Goal: Task Accomplishment & Management: Complete application form

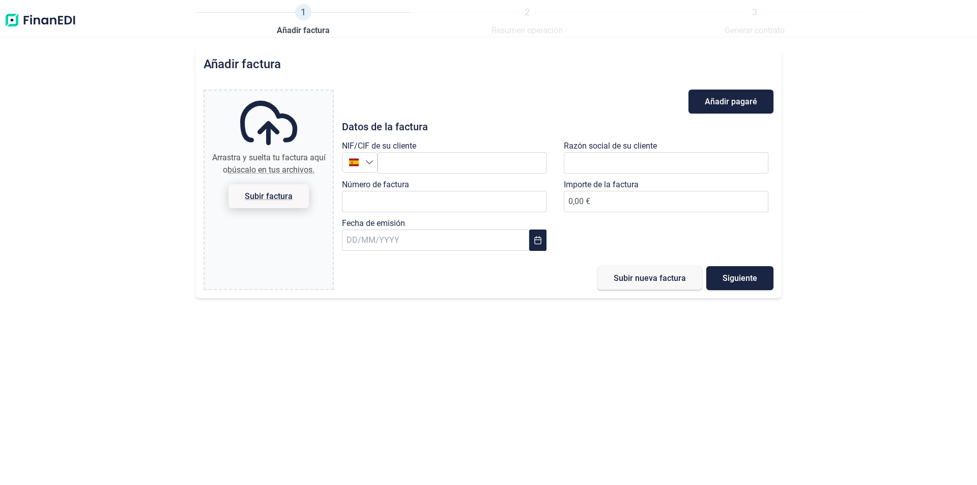
click at [286, 193] on span "Subir factura" at bounding box center [269, 196] width 48 height 8
click at [286, 94] on input "Arrastra y suelta tu factura aquí o búscalo en tus archivos. Subir factura" at bounding box center [269, 92] width 128 height 3
type input "C:\fakepath\1600000056850001.PDF"
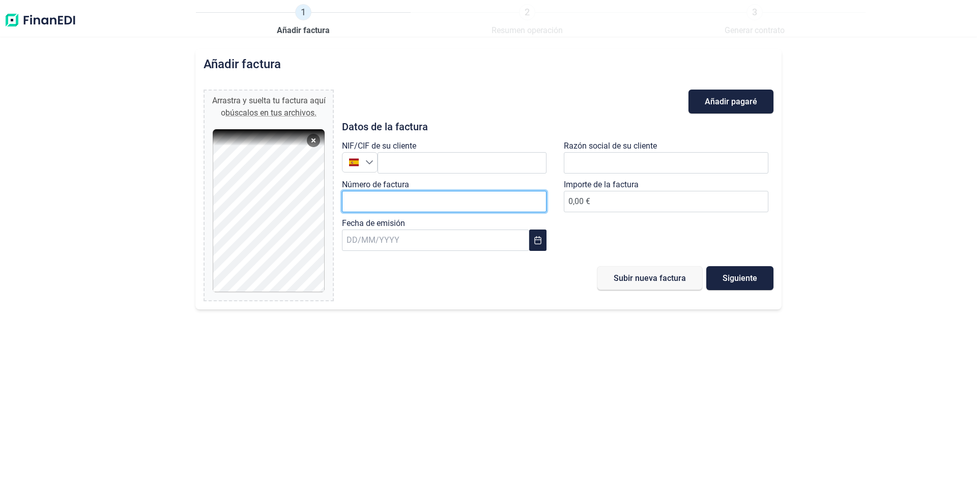
click at [400, 202] on input "Número de factura" at bounding box center [444, 201] width 205 height 21
paste input "0000005685"
type input "0000005685"
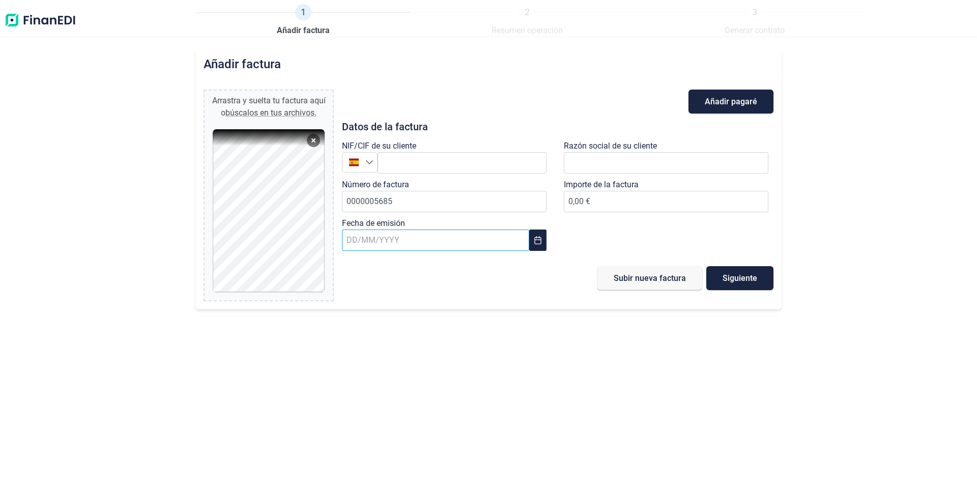
click at [477, 245] on input "text" at bounding box center [435, 240] width 187 height 21
click at [357, 271] on icon "Previous Month" at bounding box center [358, 267] width 8 height 8
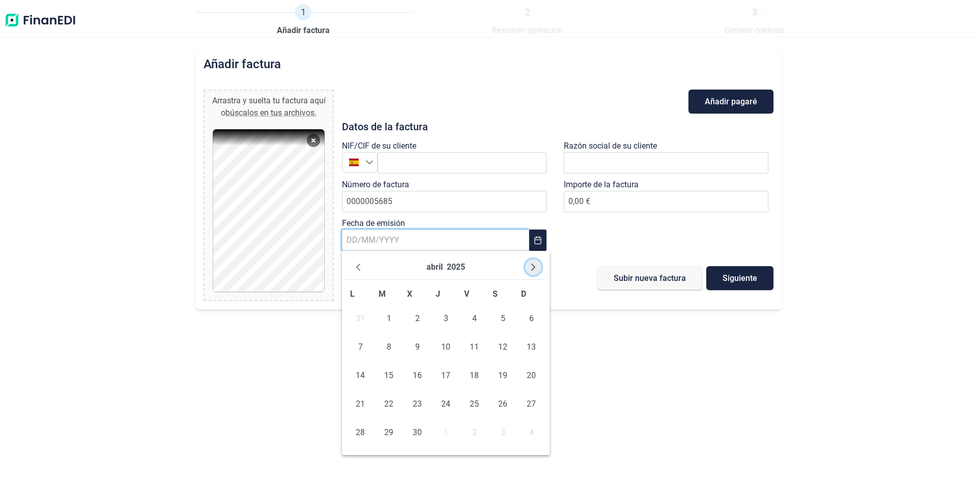
click at [538, 267] on button "Next Month" at bounding box center [533, 267] width 16 height 16
click at [364, 402] on span "19" at bounding box center [360, 404] width 20 height 20
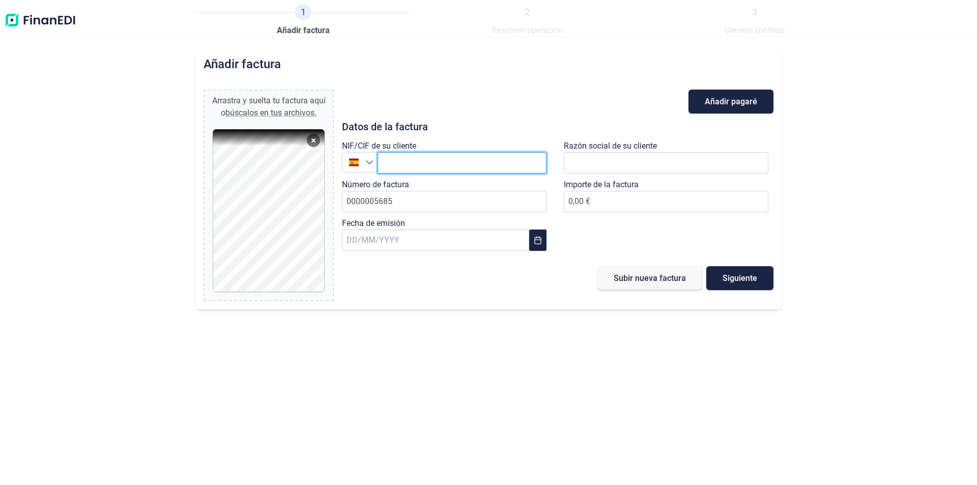
drag, startPoint x: 402, startPoint y: 156, endPoint x: 399, endPoint y: 161, distance: 5.2
click at [402, 157] on input "text" at bounding box center [462, 162] width 169 height 21
paste input "ESA28017895"
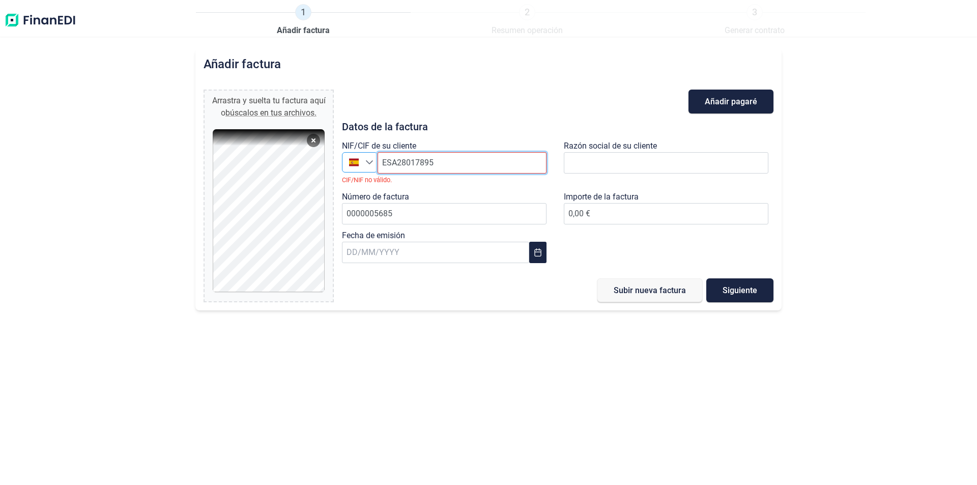
drag, startPoint x: 367, startPoint y: 165, endPoint x: 361, endPoint y: 167, distance: 6.4
click at [361, 167] on div "[GEOGRAPHIC_DATA] [GEOGRAPHIC_DATA] ESA28017895" at bounding box center [444, 162] width 205 height 21
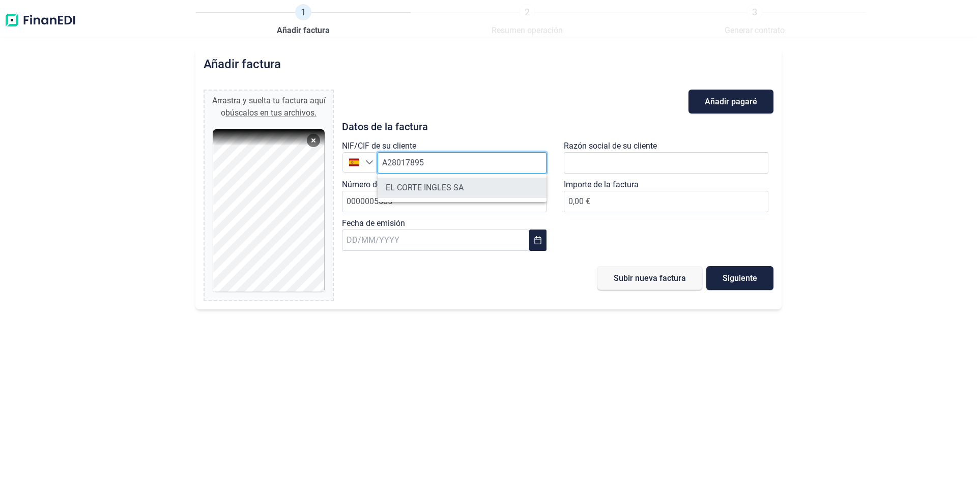
type input "A28017895"
click at [490, 193] on li "EL CORTE INGLES SA" at bounding box center [462, 188] width 169 height 20
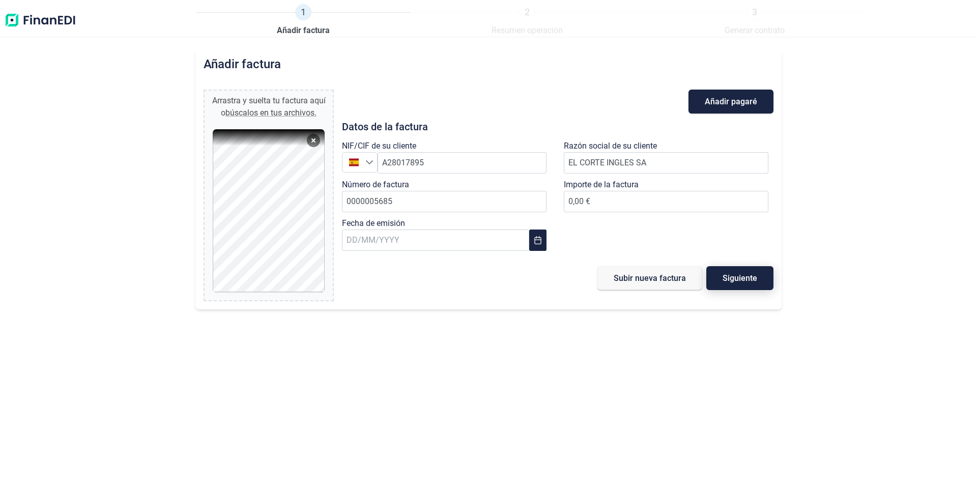
click at [734, 278] on span "Siguiente" at bounding box center [740, 278] width 35 height 8
type input "3447.05"
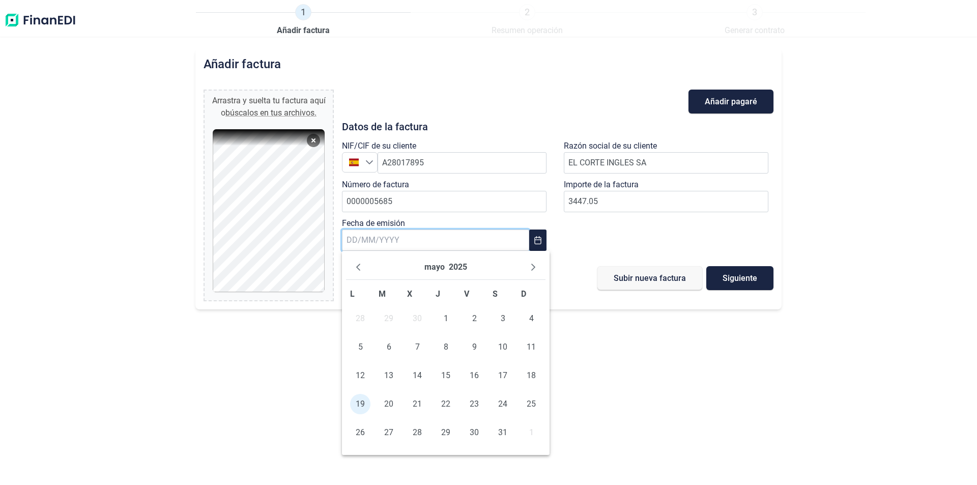
click at [580, 306] on div "Añadir factura Arrastra y suelta tu factura aquí o búscalos en tus archivos. 16…" at bounding box center [488, 179] width 586 height 261
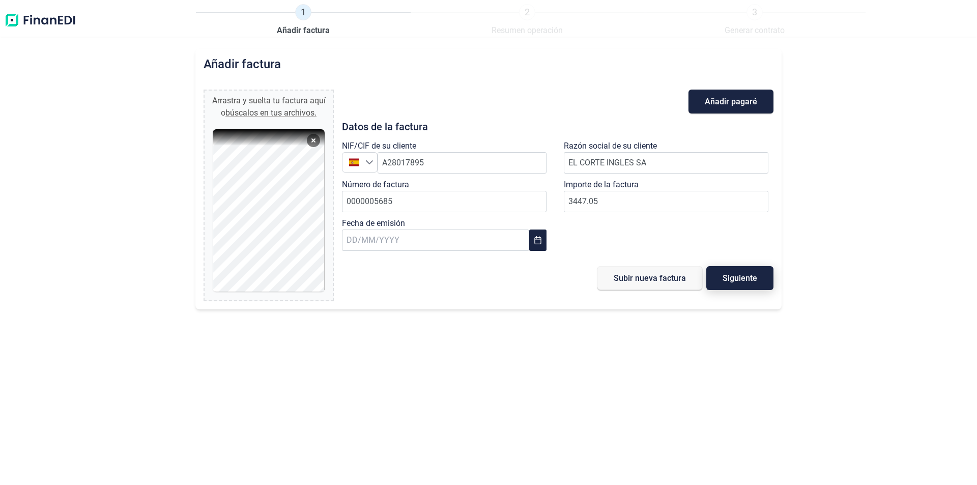
click at [737, 278] on span "Siguiente" at bounding box center [740, 278] width 35 height 8
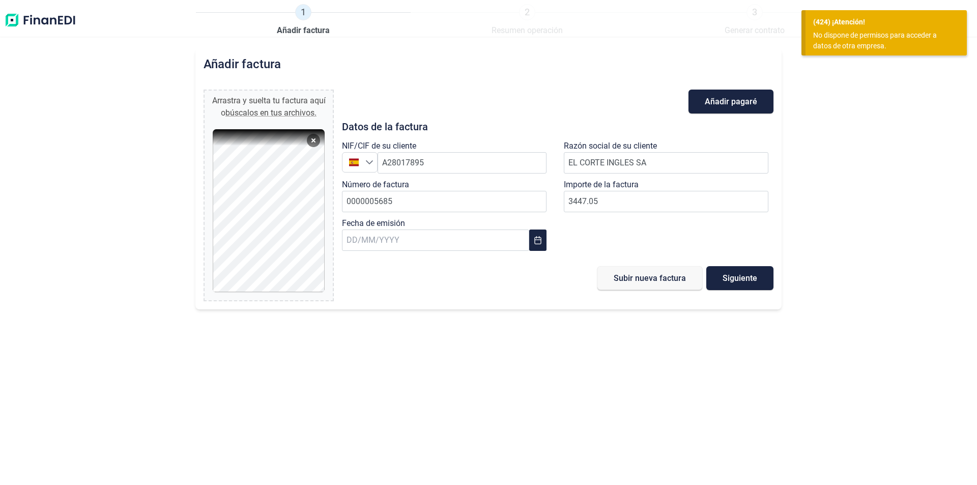
click at [830, 33] on div "No dispone de permisos para acceder a datos de otra empresa." at bounding box center [882, 40] width 138 height 21
